Goal: Transaction & Acquisition: Purchase product/service

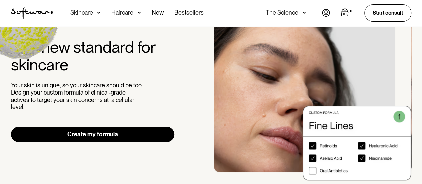
scroll to position [100, 0]
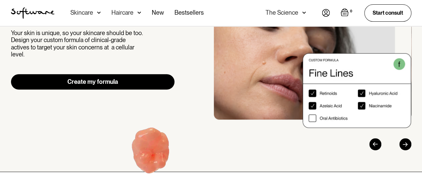
click at [130, 75] on link "Create my formula" at bounding box center [93, 81] width 164 height 15
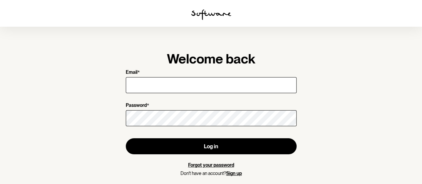
scroll to position [3, 0]
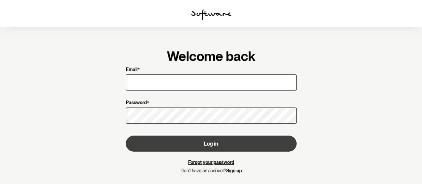
type input "[PERSON_NAME][EMAIL_ADDRESS][PERSON_NAME][DOMAIN_NAME]"
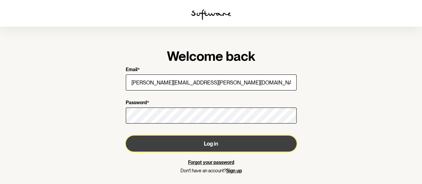
click at [229, 146] on button "Log in" at bounding box center [211, 143] width 171 height 16
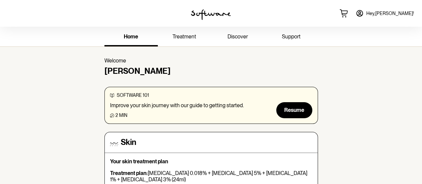
click at [236, 41] on link "discover" at bounding box center [237, 37] width 53 height 18
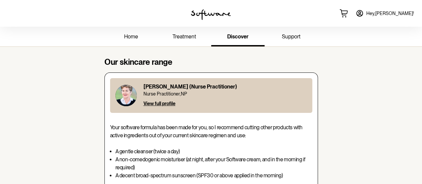
click at [187, 34] on span "treatment" at bounding box center [184, 36] width 24 height 6
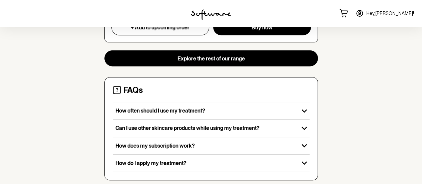
scroll to position [746, 0]
